Goal: Navigation & Orientation: Find specific page/section

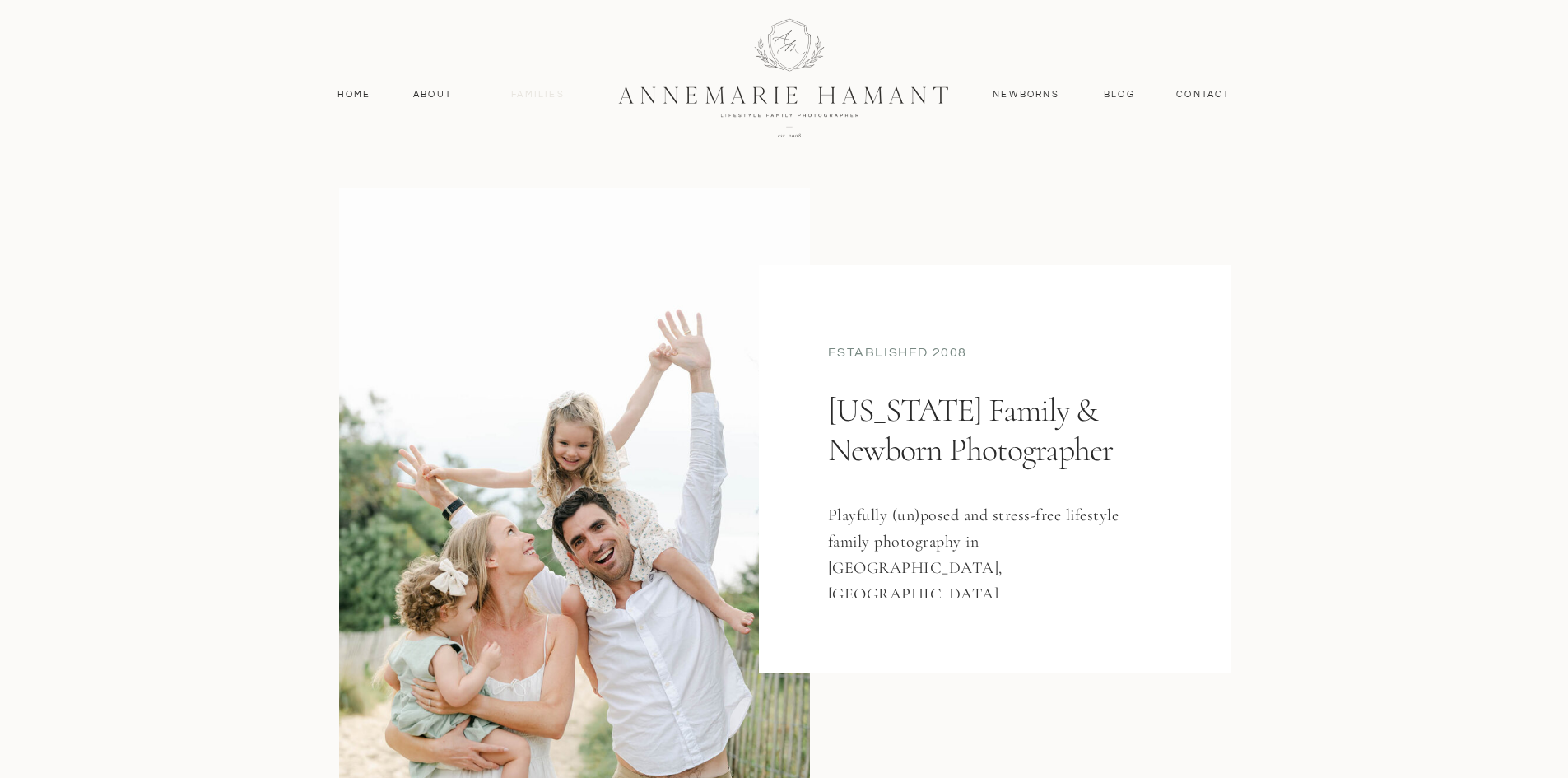
click at [539, 98] on nav "Families" at bounding box center [539, 94] width 74 height 15
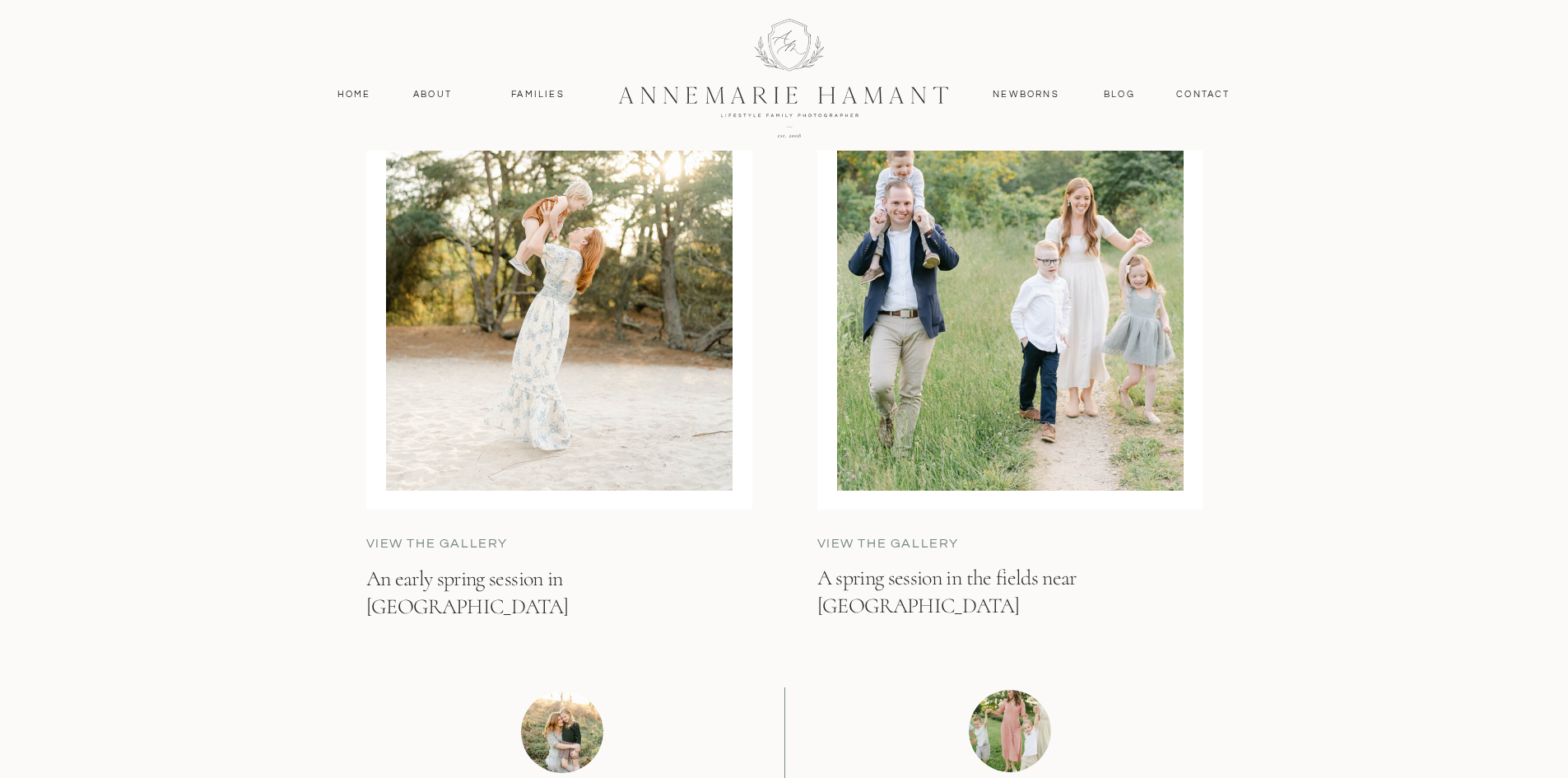
scroll to position [6506, 0]
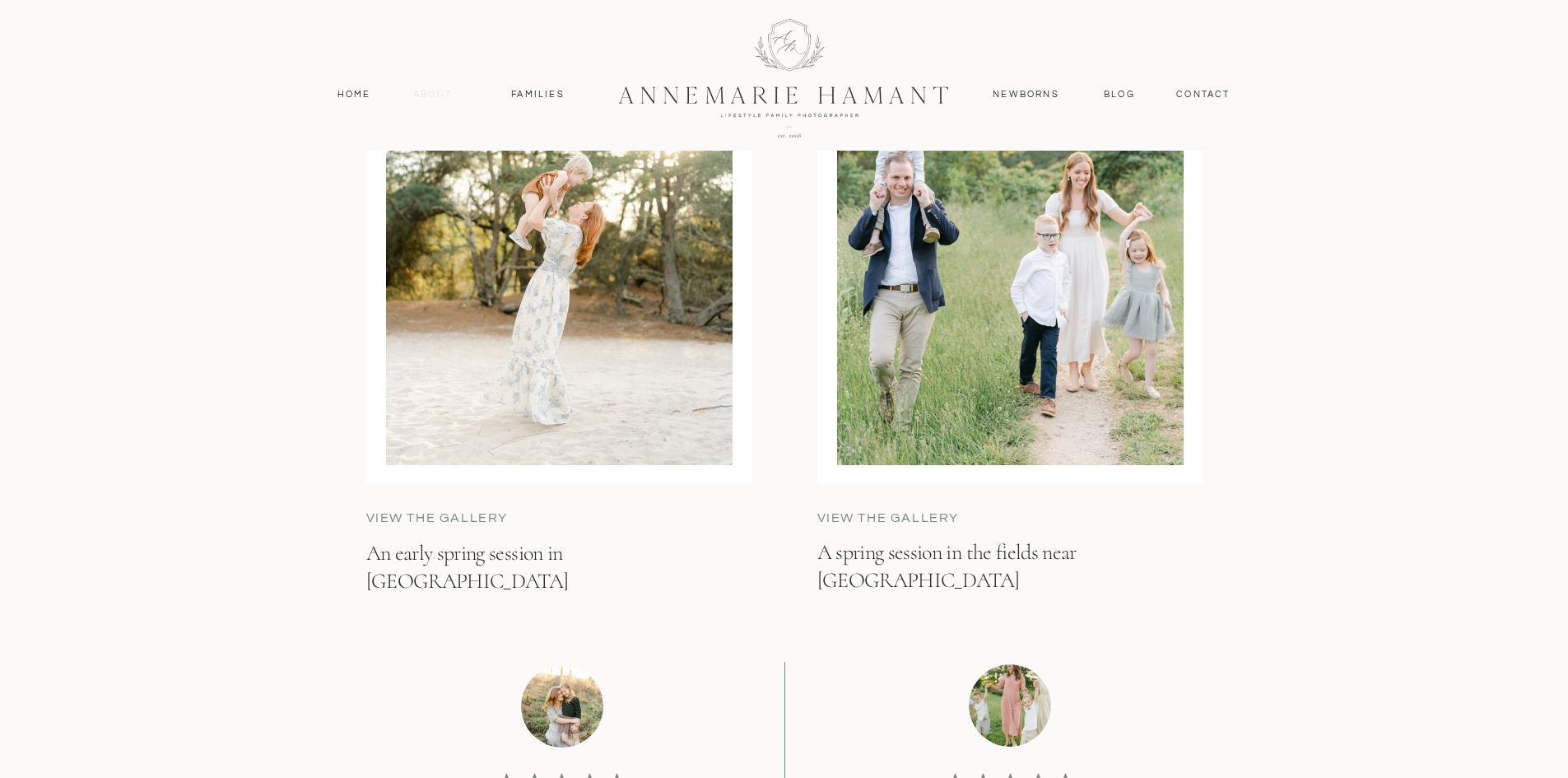
click at [439, 93] on nav "About" at bounding box center [433, 94] width 48 height 15
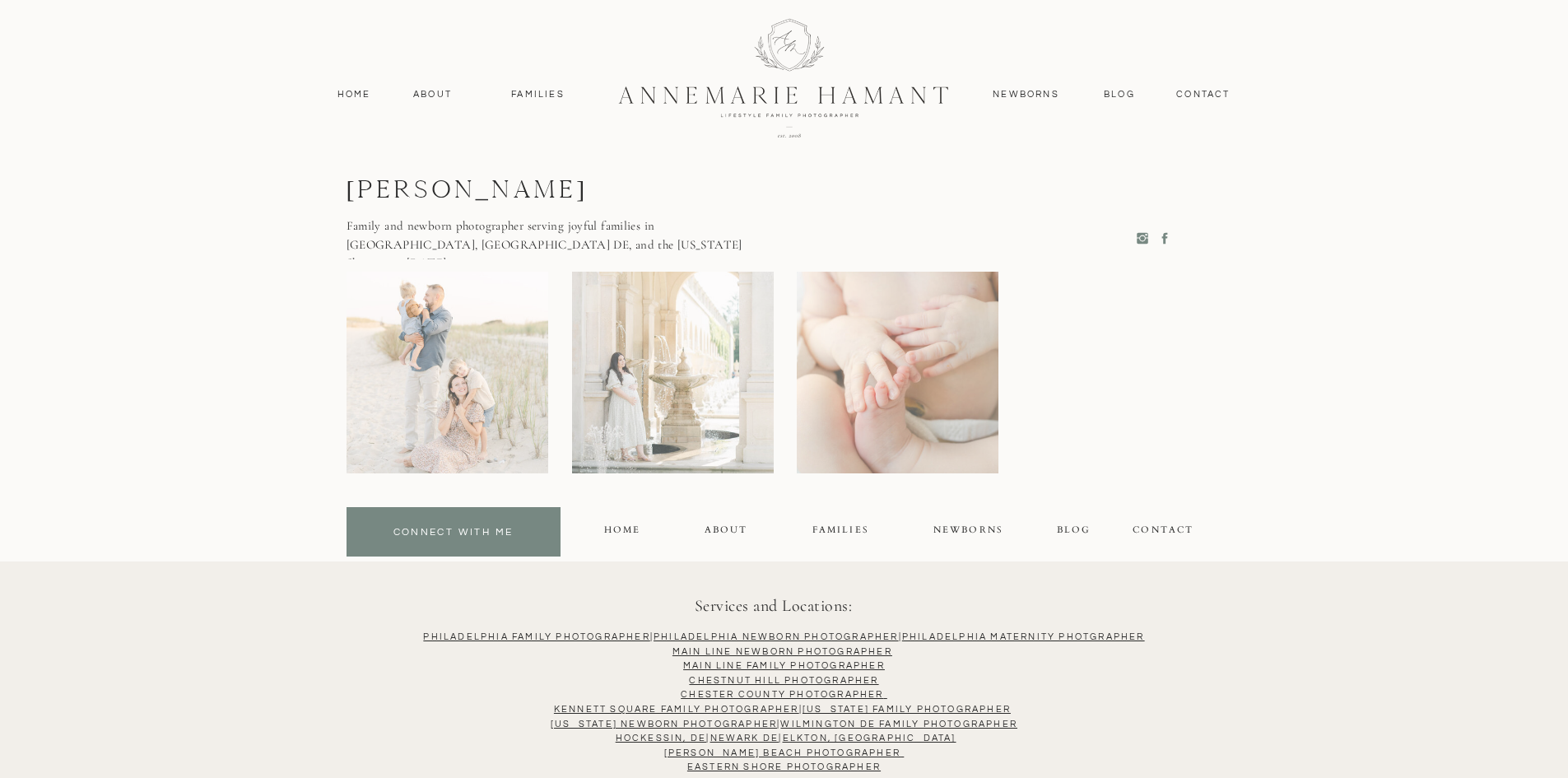
scroll to position [4456, 0]
